Goal: Task Accomplishment & Management: Use online tool/utility

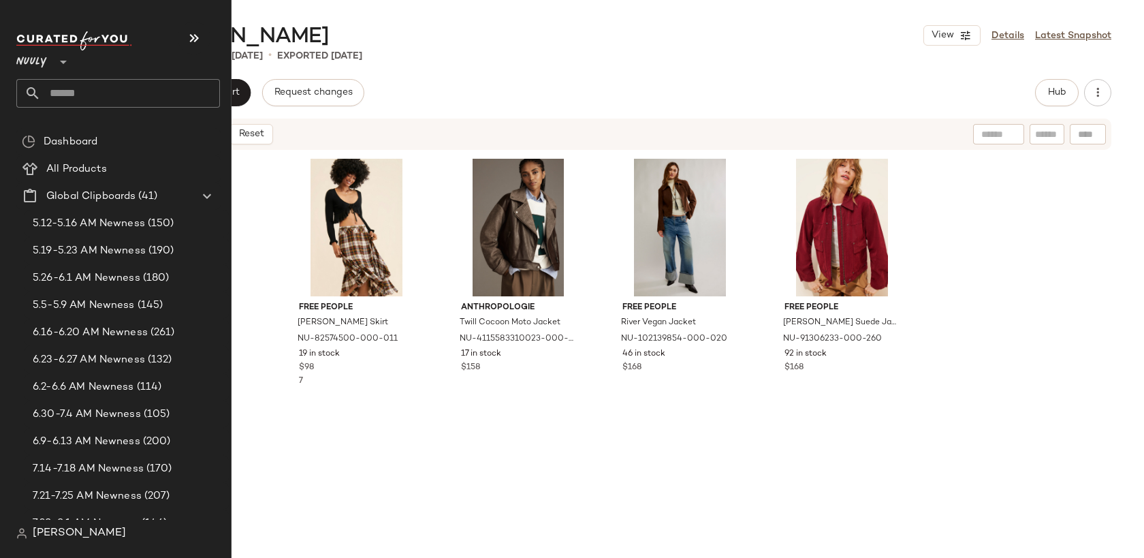
click at [37, 68] on span "Nuuly" at bounding box center [31, 58] width 31 height 25
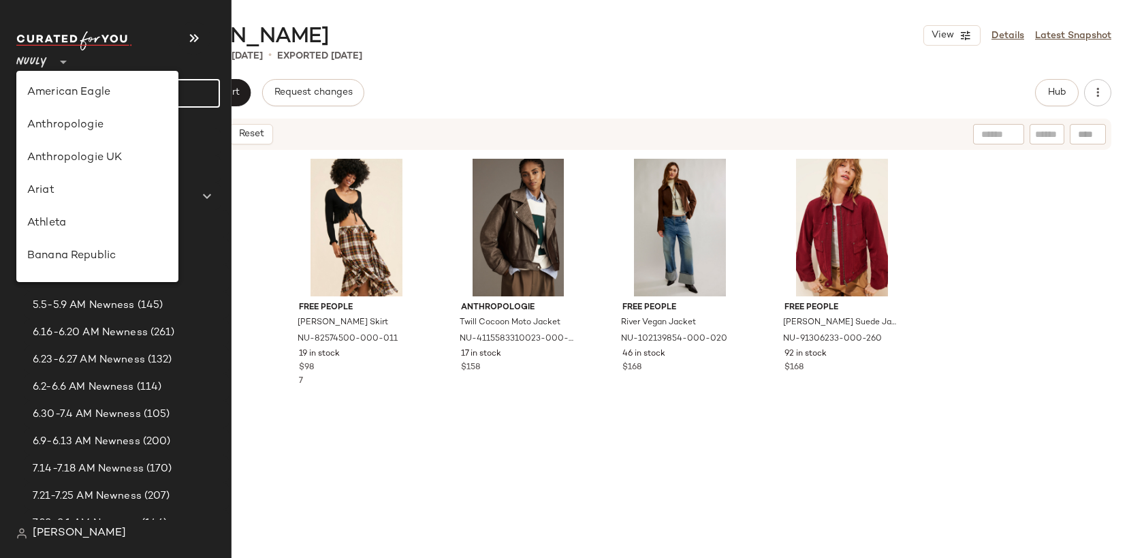
click at [200, 84] on input "text" at bounding box center [130, 93] width 179 height 29
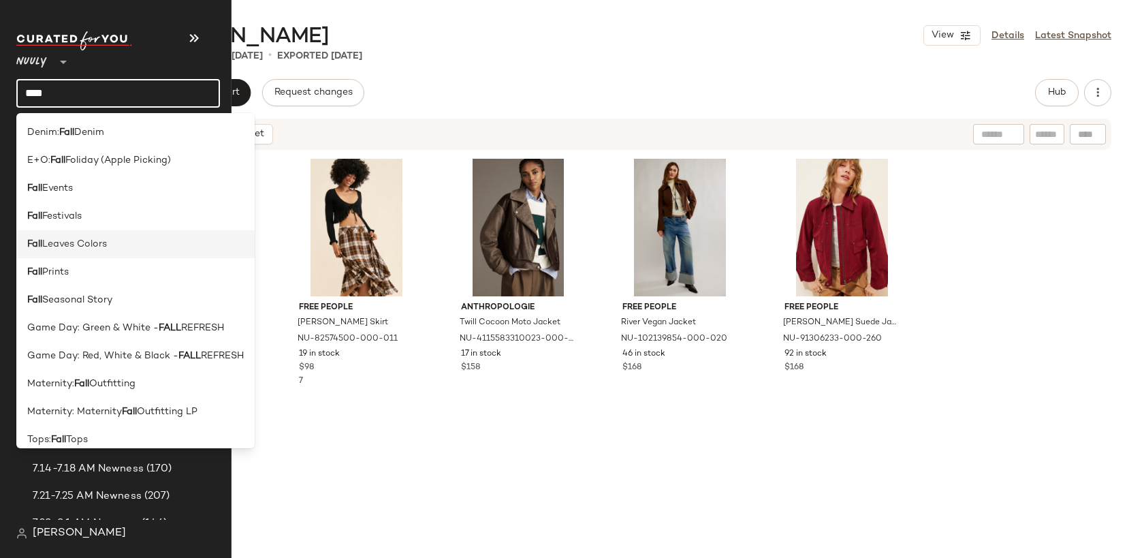
type input "****"
click at [141, 247] on div "Fall Leaves Colors" at bounding box center [135, 244] width 217 height 14
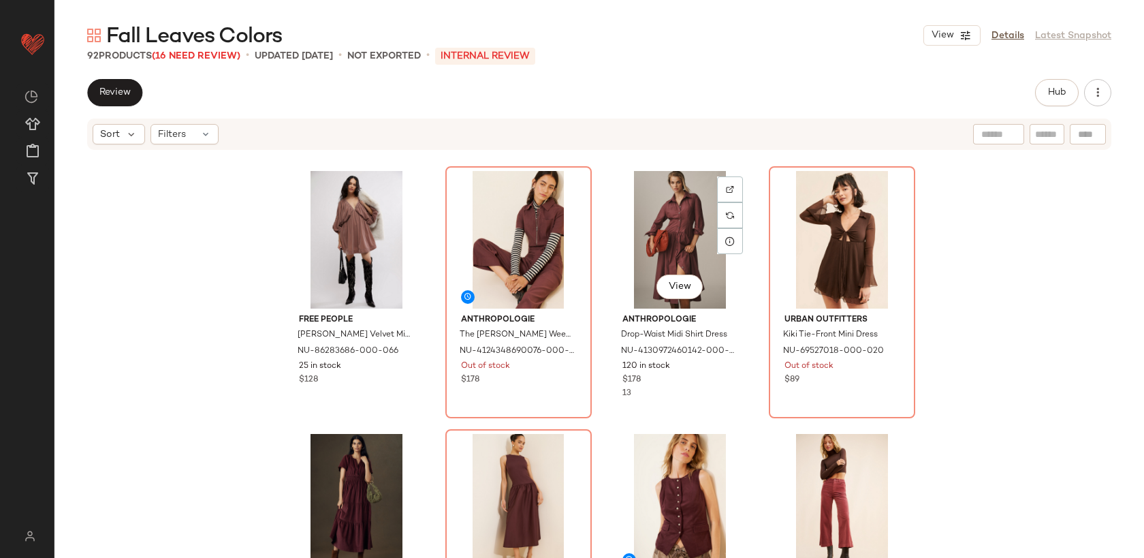
scroll to position [5603, 0]
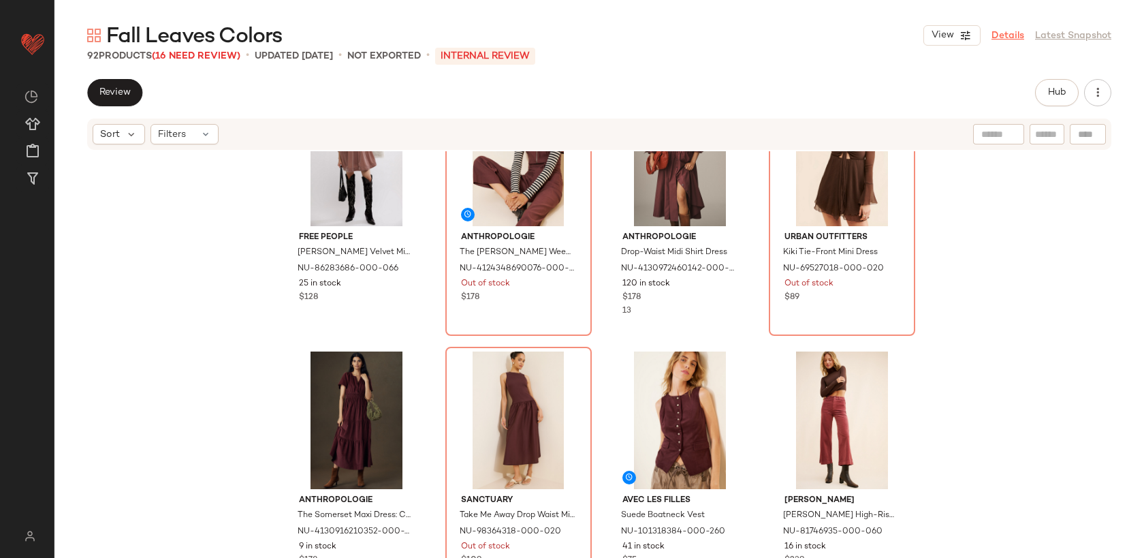
click at [1019, 35] on link "Details" at bounding box center [1008, 36] width 33 height 14
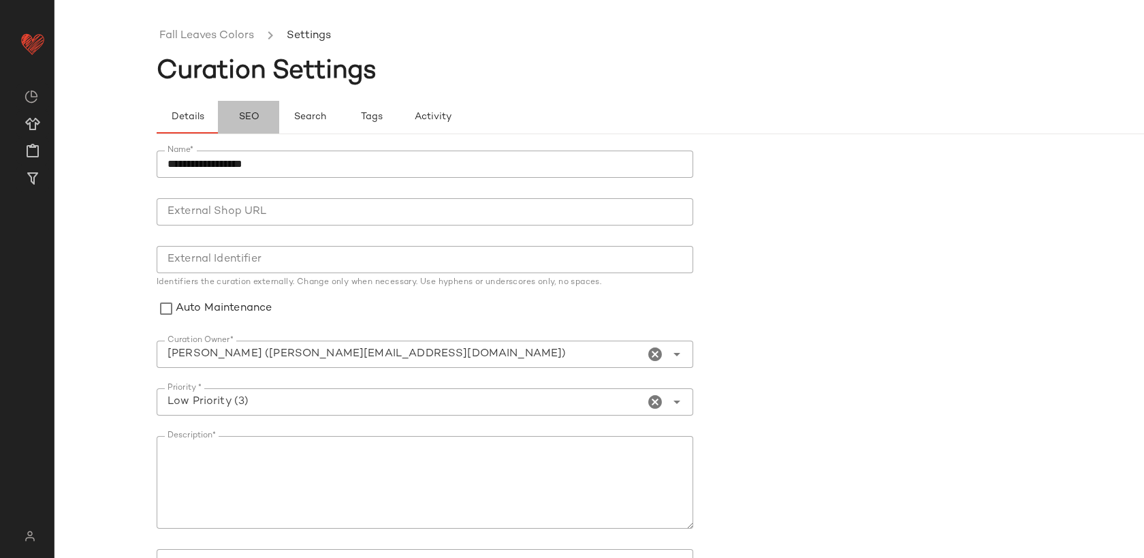
click at [249, 118] on span "SEO" at bounding box center [248, 117] width 21 height 11
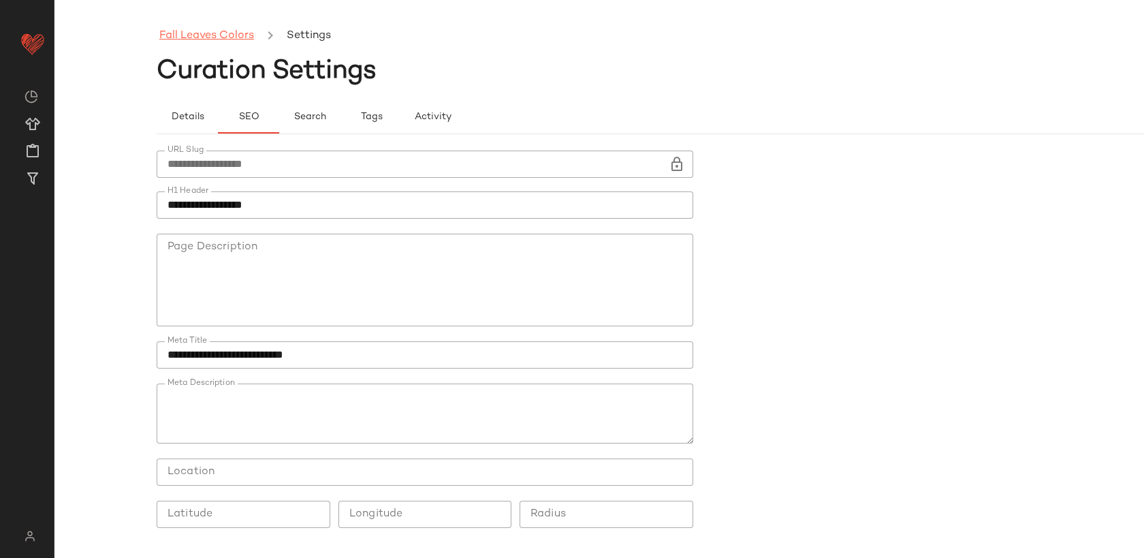
click at [203, 33] on link "Fall Leaves Colors" at bounding box center [206, 36] width 95 height 18
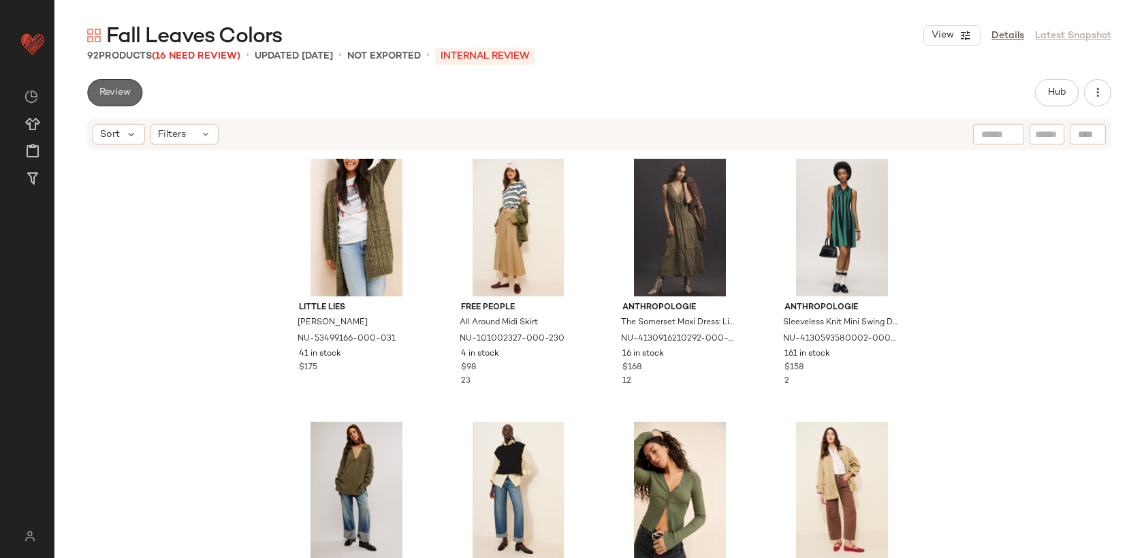
click at [129, 94] on span "Review" at bounding box center [115, 92] width 32 height 11
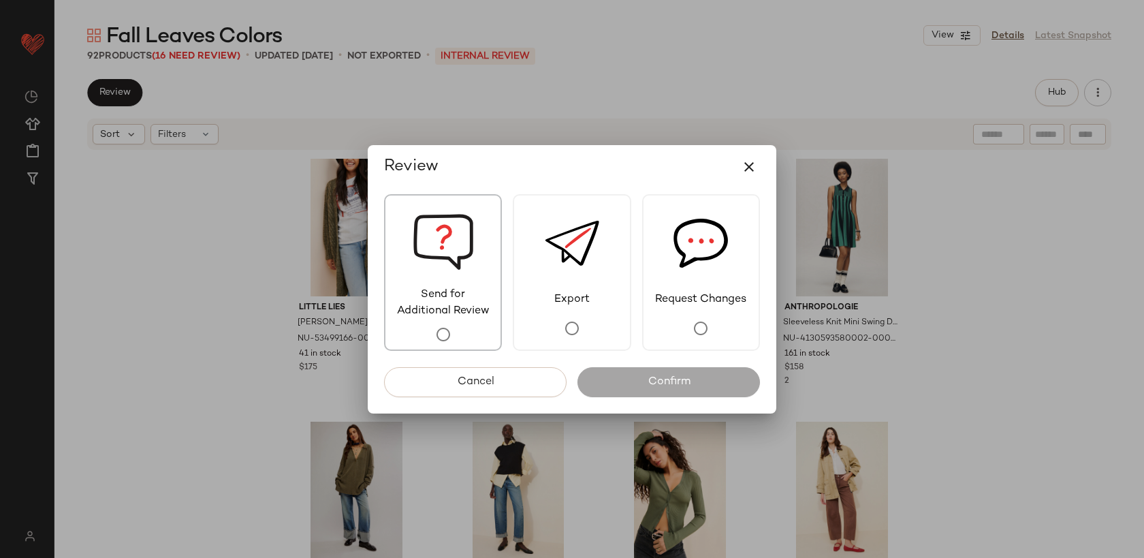
click at [414, 278] on img at bounding box center [443, 241] width 61 height 91
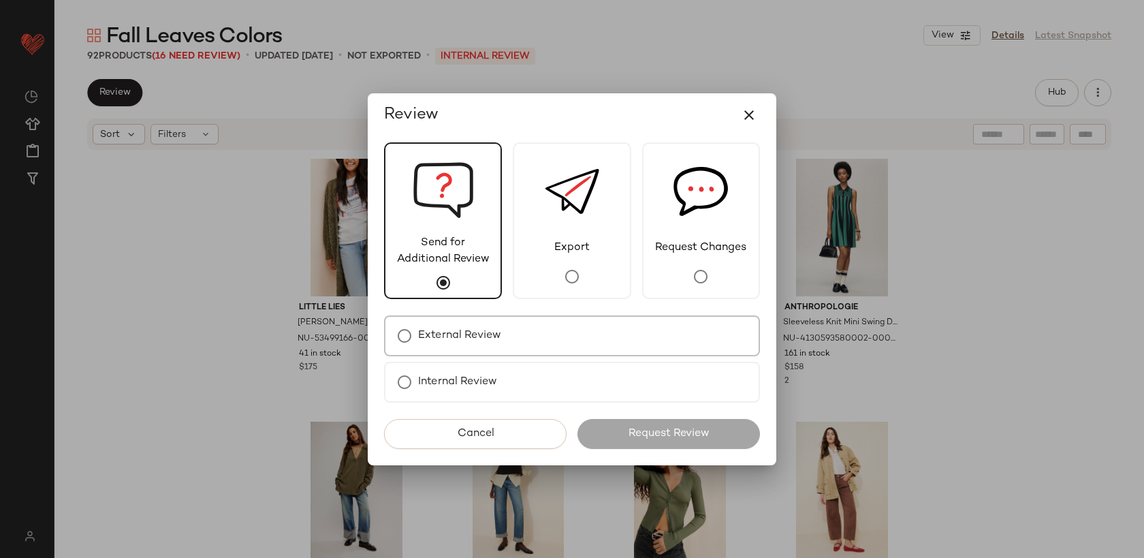
click at [499, 337] on label "External Review" at bounding box center [459, 335] width 83 height 27
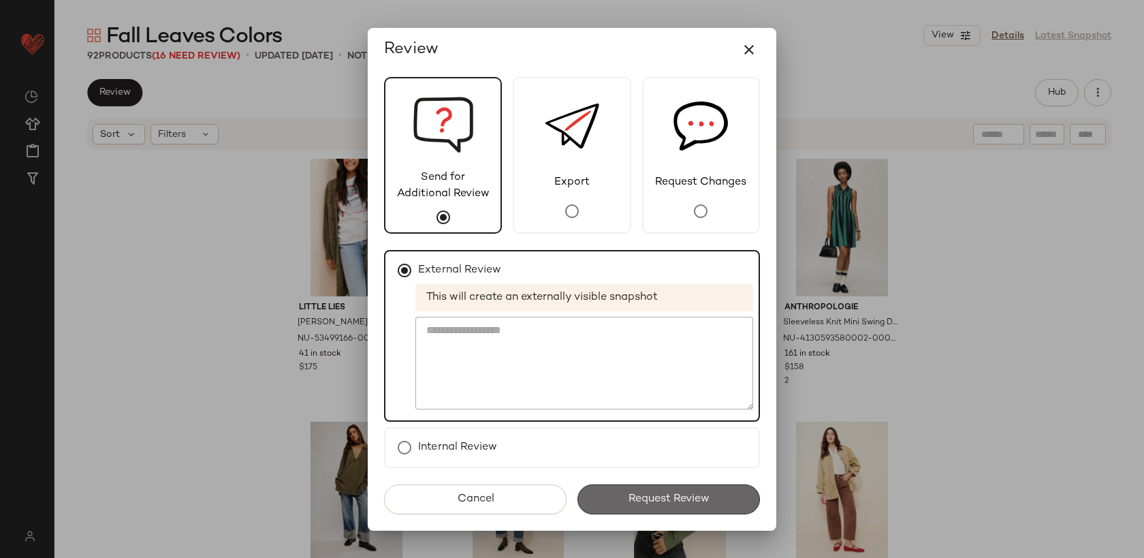
click at [649, 501] on span "Request Review" at bounding box center [669, 499] width 82 height 13
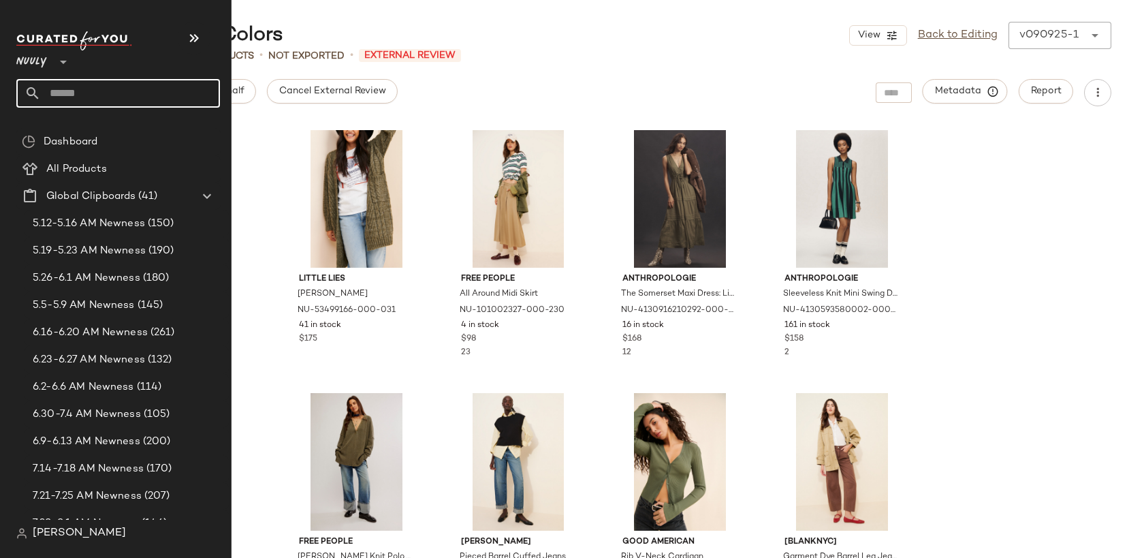
click at [69, 93] on input "text" at bounding box center [130, 93] width 179 height 29
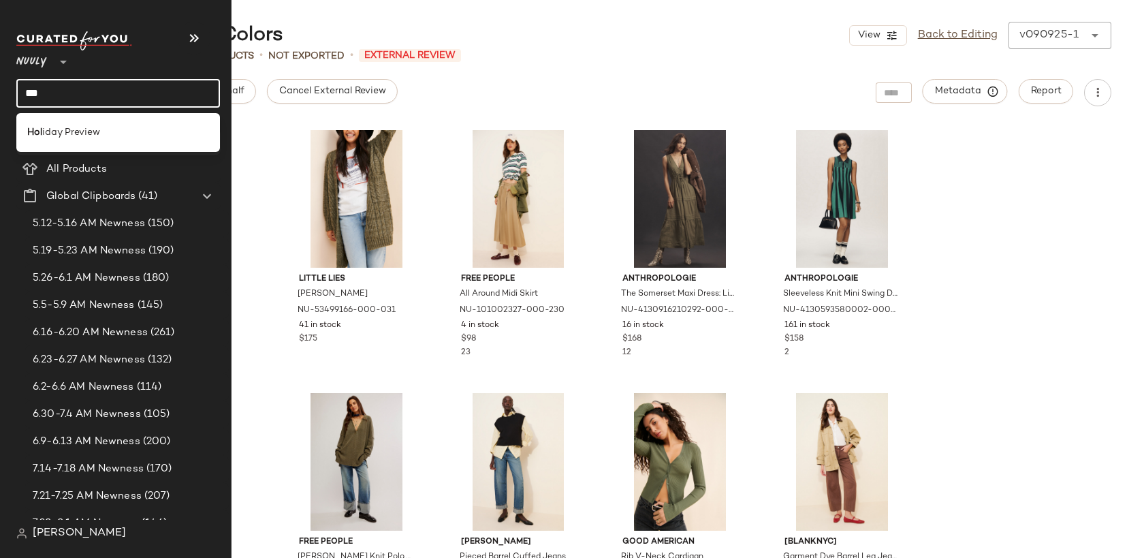
type input "***"
click at [43, 136] on span "iday Preview" at bounding box center [71, 132] width 58 height 14
